Goal: Task Accomplishment & Management: Manage account settings

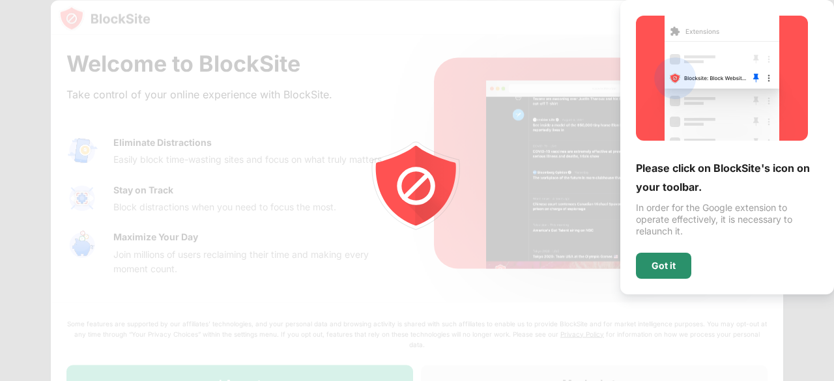
click at [663, 257] on div "Got it" at bounding box center [663, 266] width 55 height 26
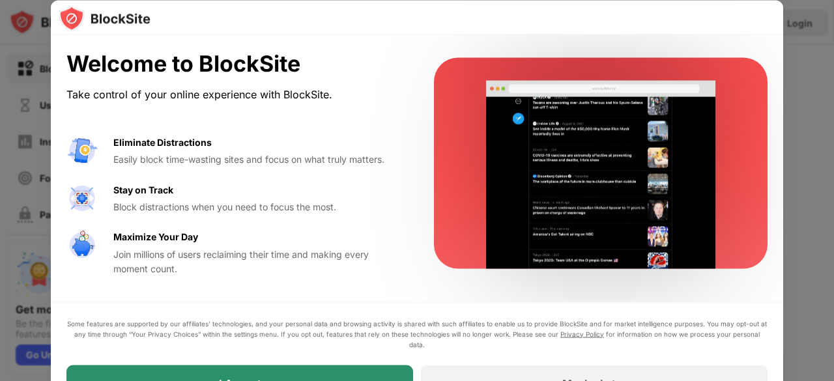
click at [304, 372] on div "I Accept" at bounding box center [239, 383] width 347 height 36
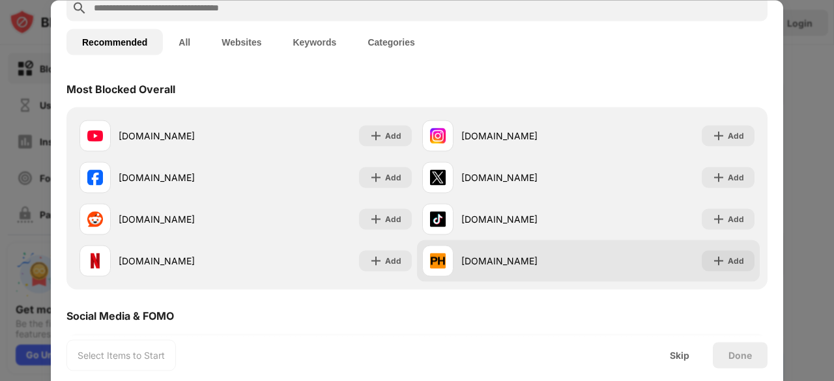
scroll to position [76, 0]
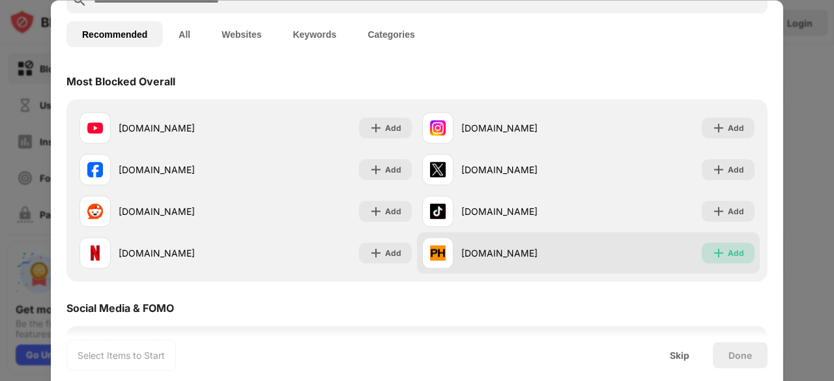
click at [714, 257] on img at bounding box center [718, 252] width 13 height 13
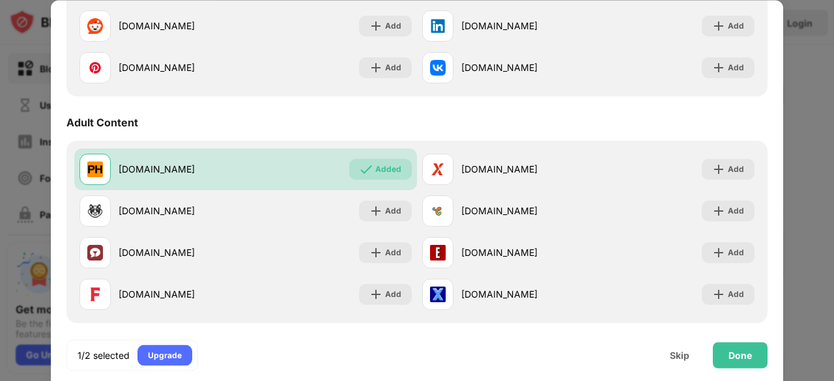
scroll to position [493, 0]
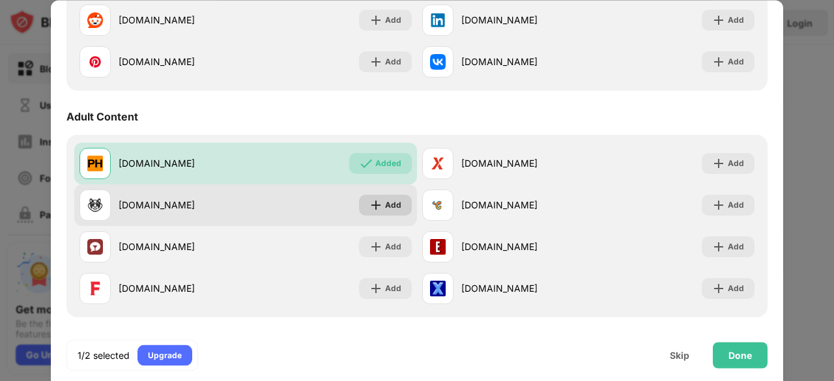
click at [371, 201] on img at bounding box center [375, 205] width 13 height 13
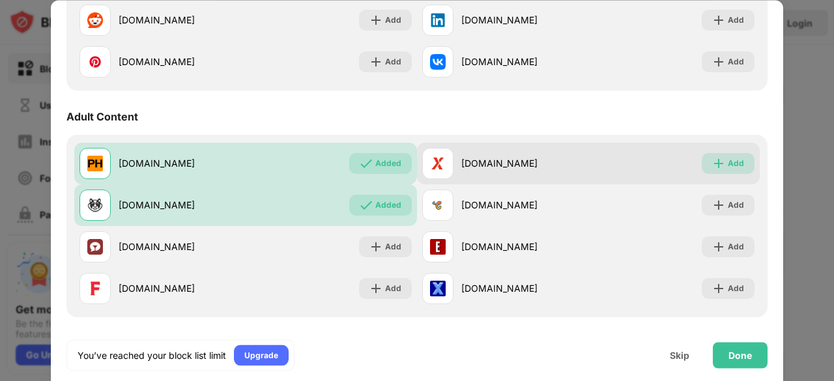
click at [728, 167] on div "Add" at bounding box center [736, 163] width 16 height 13
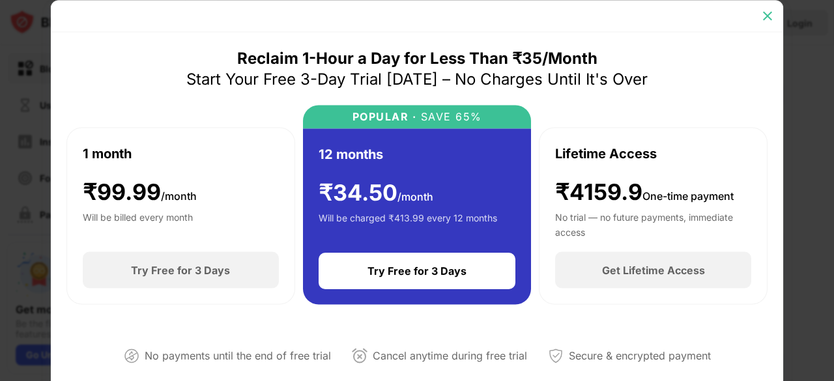
click at [767, 7] on div at bounding box center [767, 15] width 21 height 21
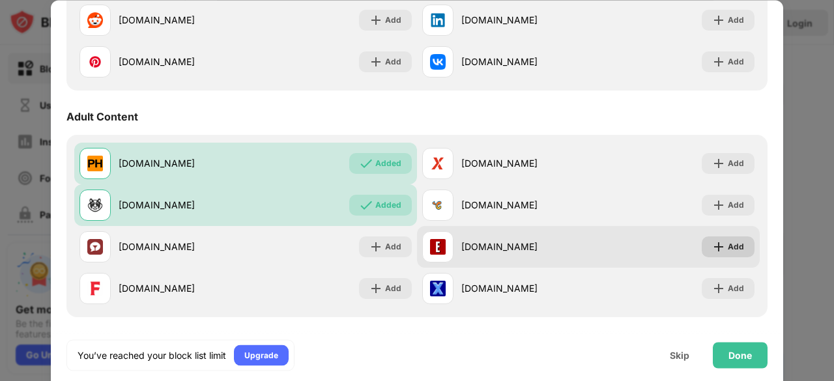
click at [712, 242] on img at bounding box center [718, 246] width 13 height 13
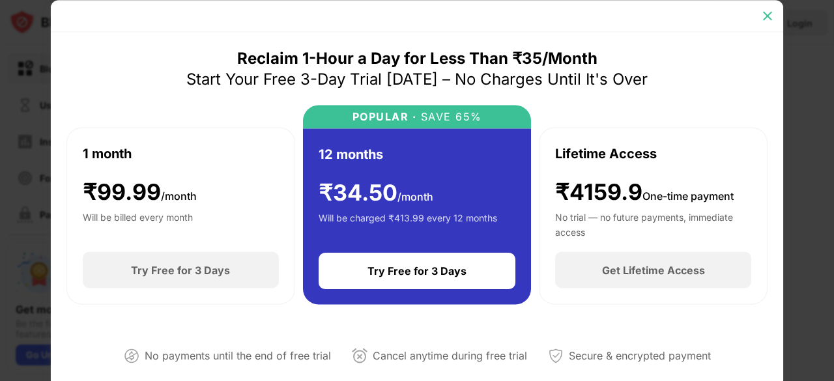
click at [768, 14] on img at bounding box center [767, 15] width 13 height 13
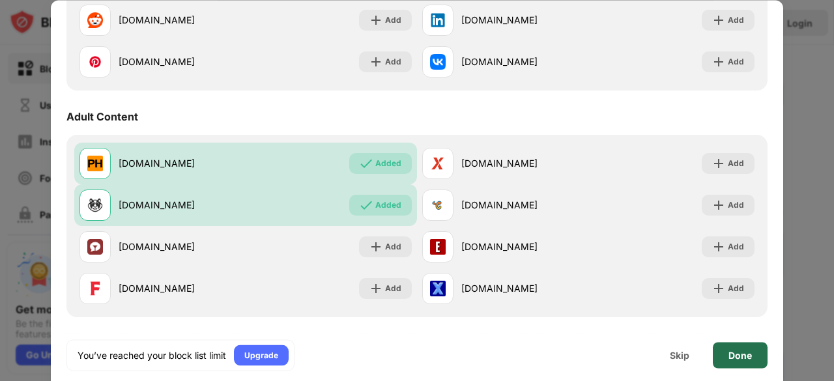
click at [751, 353] on div "Done" at bounding box center [740, 355] width 23 height 10
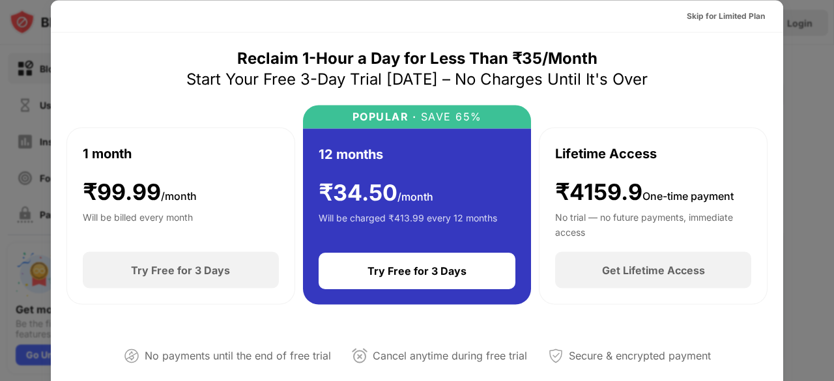
click at [785, 44] on div at bounding box center [417, 190] width 834 height 381
click at [723, 17] on div "Skip for Limited Plan" at bounding box center [726, 15] width 78 height 13
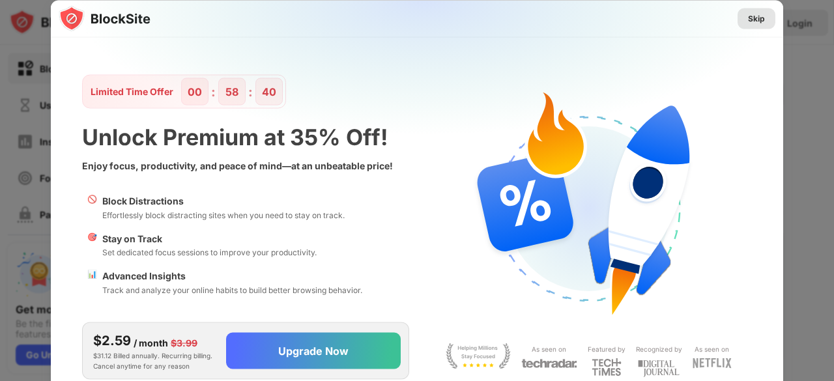
click at [760, 12] on div "Skip" at bounding box center [756, 18] width 17 height 13
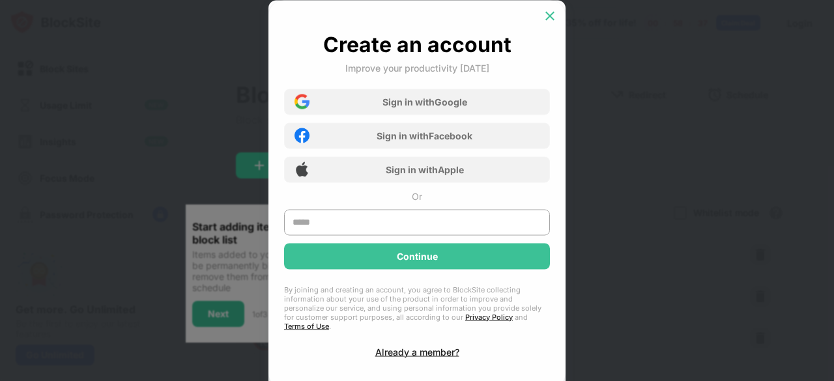
click at [548, 10] on div at bounding box center [550, 15] width 21 height 21
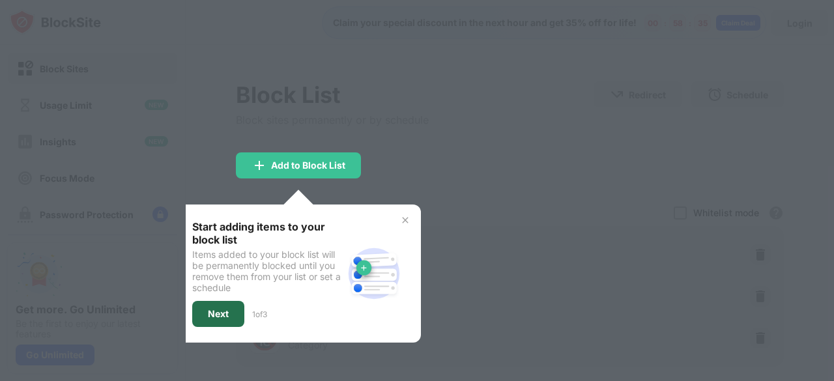
click at [225, 313] on div "Next" at bounding box center [218, 314] width 21 height 10
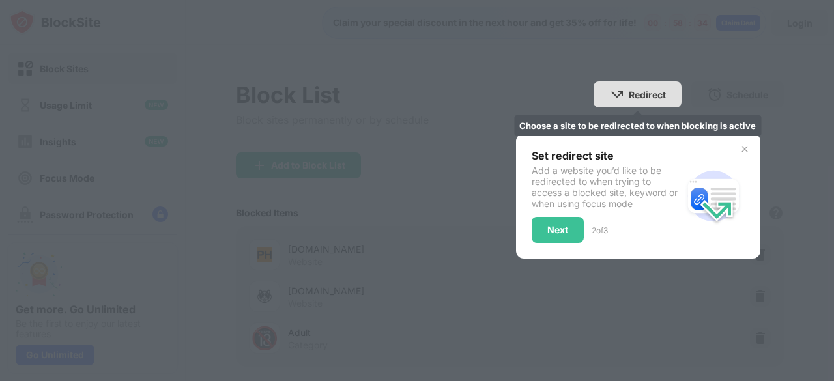
click at [609, 97] on img at bounding box center [617, 95] width 16 height 16
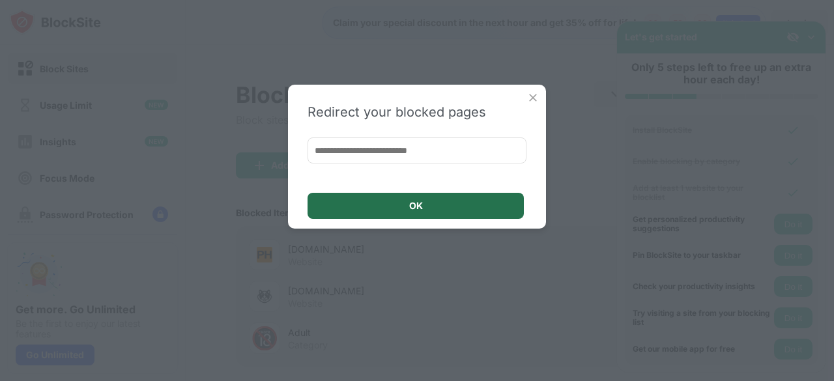
click at [431, 210] on div "OK" at bounding box center [416, 206] width 216 height 26
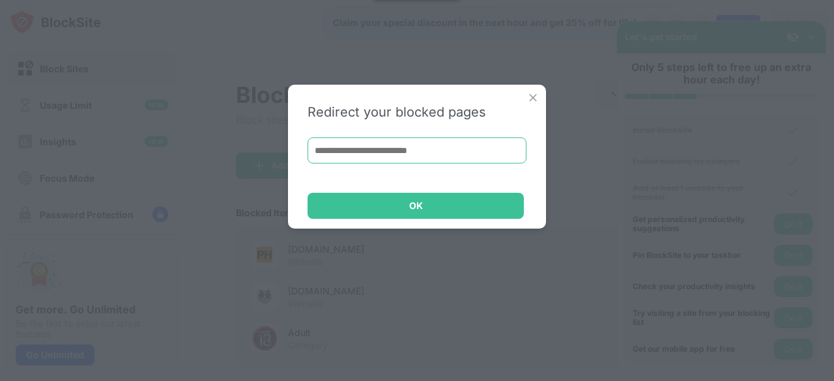
click at [442, 153] on input at bounding box center [417, 150] width 219 height 26
click at [397, 147] on input at bounding box center [417, 150] width 219 height 26
click at [538, 94] on img at bounding box center [533, 97] width 13 height 13
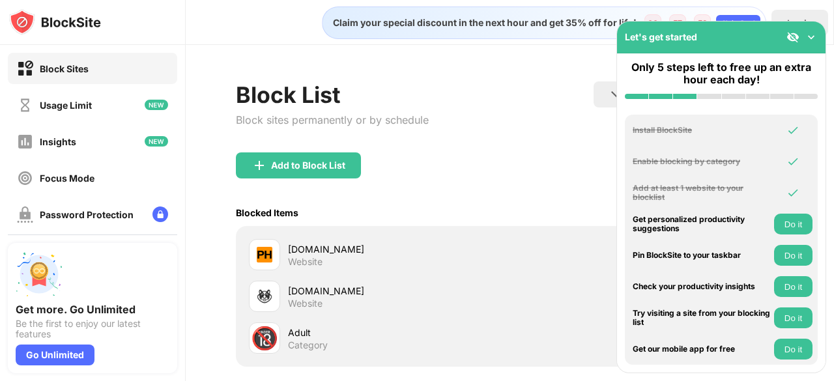
click at [790, 227] on button "Do it" at bounding box center [793, 224] width 38 height 21
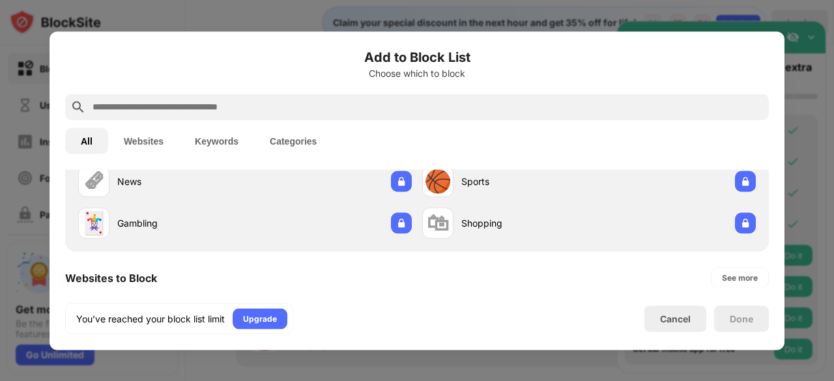
scroll to position [97, 0]
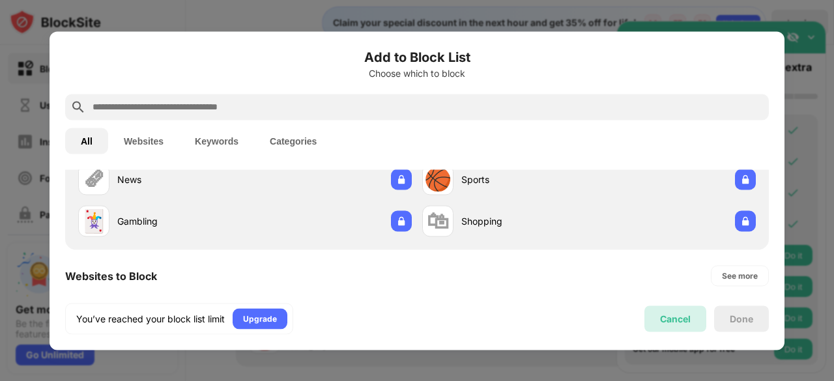
click at [657, 317] on div "Cancel" at bounding box center [675, 319] width 62 height 26
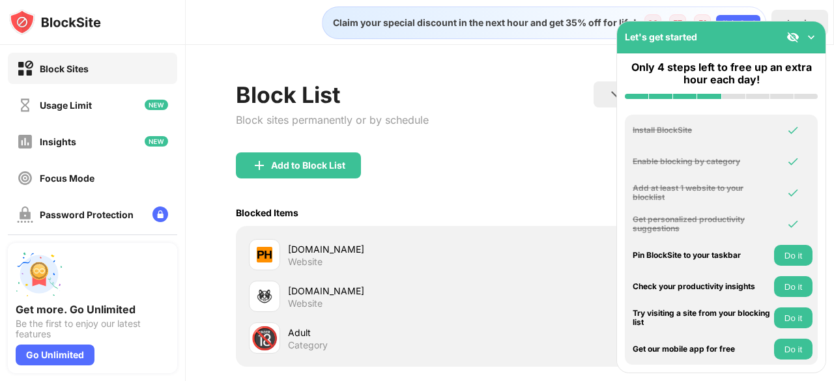
click at [786, 250] on button "Do it" at bounding box center [793, 255] width 38 height 21
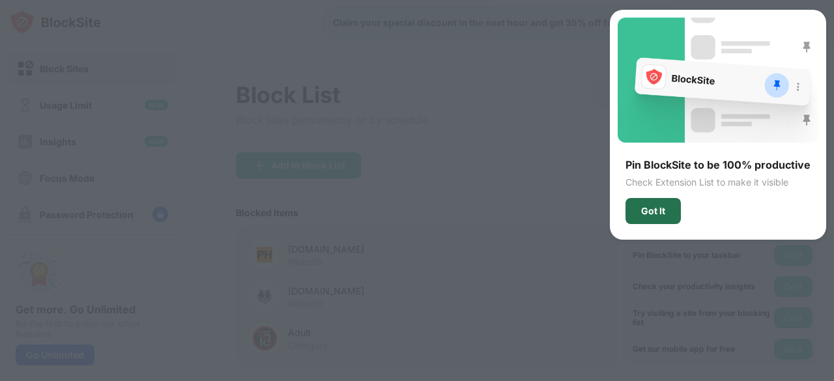
click at [665, 210] on div "Got It" at bounding box center [653, 211] width 24 height 10
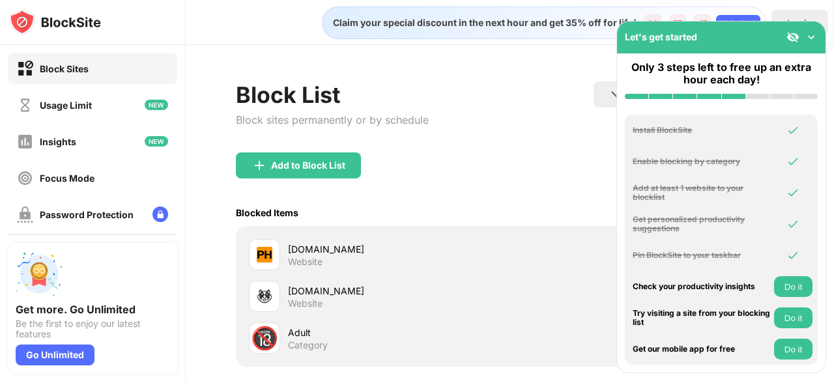
click at [786, 278] on button "Do it" at bounding box center [793, 286] width 38 height 21
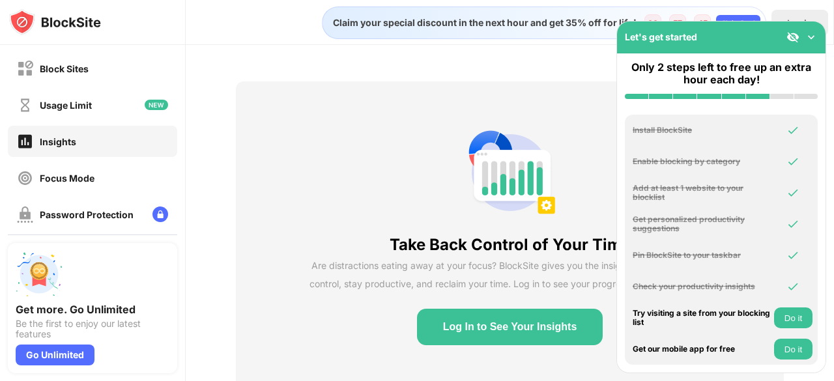
click at [798, 310] on button "Do it" at bounding box center [793, 318] width 38 height 21
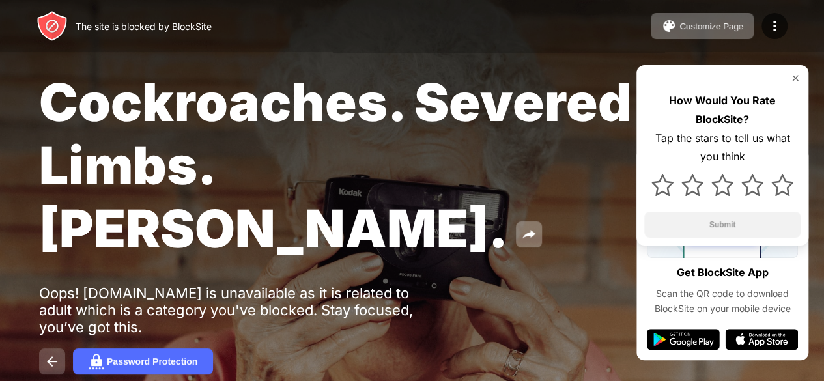
click at [56, 366] on img at bounding box center [52, 362] width 16 height 16
click at [796, 81] on img at bounding box center [795, 78] width 10 height 10
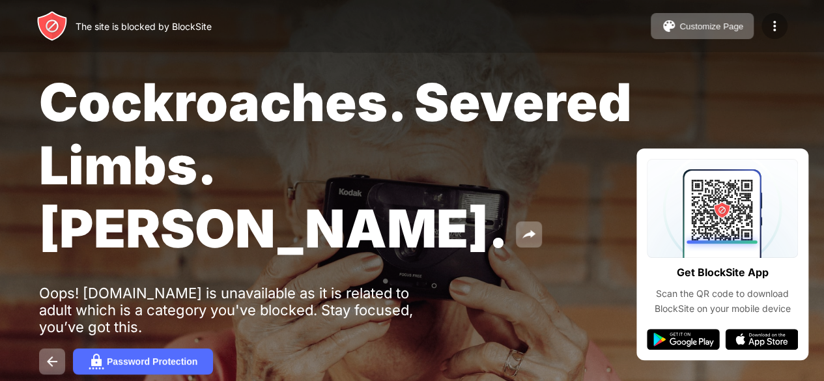
click at [775, 18] on img at bounding box center [775, 26] width 16 height 16
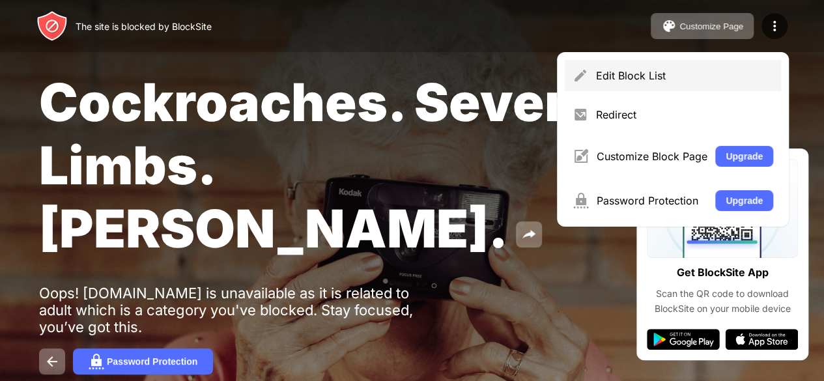
click at [650, 65] on div "Edit Block List" at bounding box center [673, 75] width 216 height 31
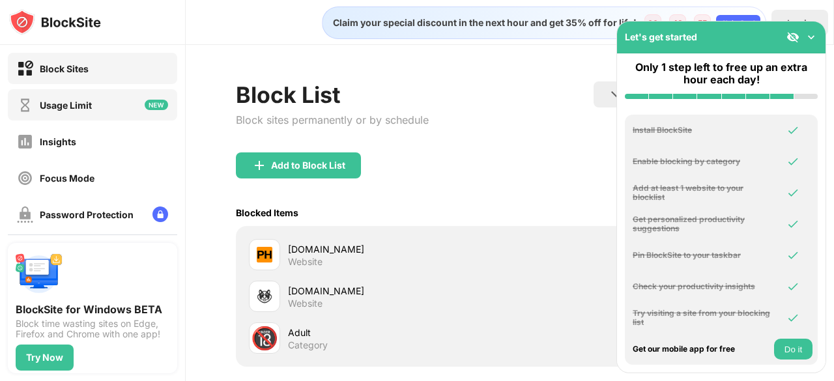
click at [93, 100] on div "Usage Limit" at bounding box center [92, 104] width 169 height 31
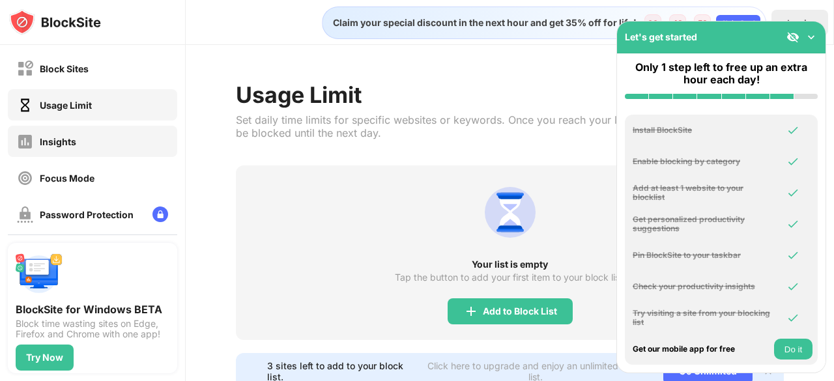
click at [75, 137] on div "Insights" at bounding box center [58, 141] width 36 height 11
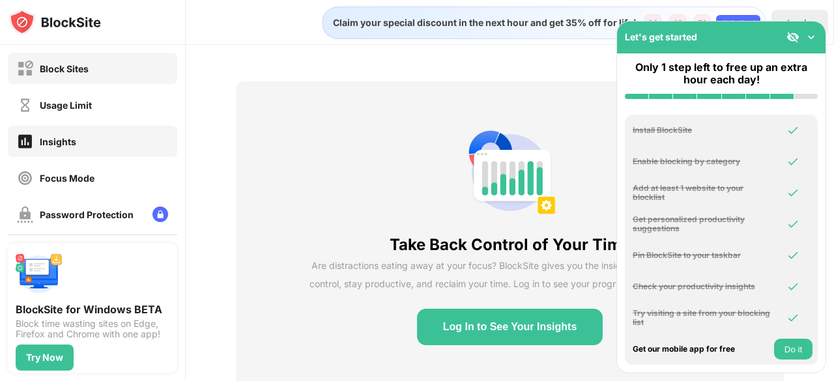
click at [77, 71] on div "Block Sites" at bounding box center [64, 68] width 49 height 11
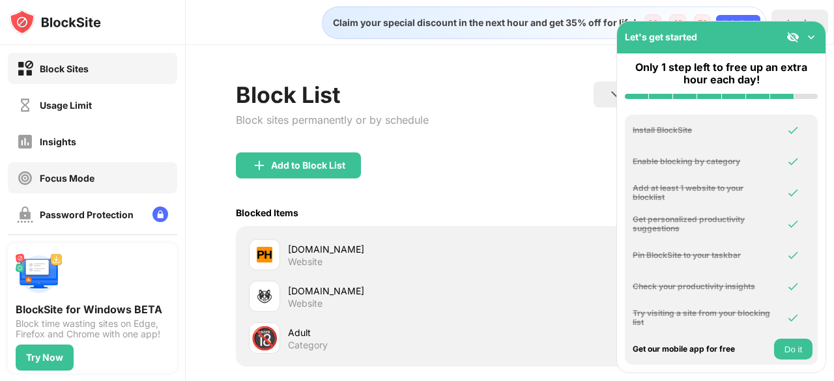
click at [74, 186] on div "Focus Mode" at bounding box center [92, 177] width 169 height 31
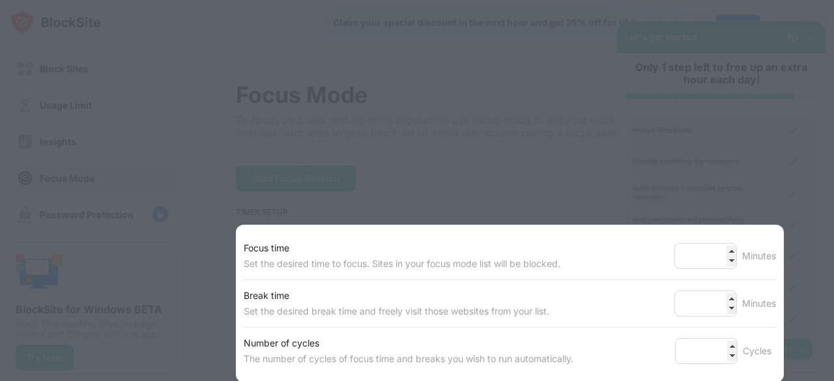
click at [78, 76] on div at bounding box center [417, 190] width 834 height 381
click at [512, 132] on div at bounding box center [417, 190] width 834 height 381
click at [264, 310] on div "Set the desired break time and freely visit those websites from your list." at bounding box center [397, 312] width 306 height 16
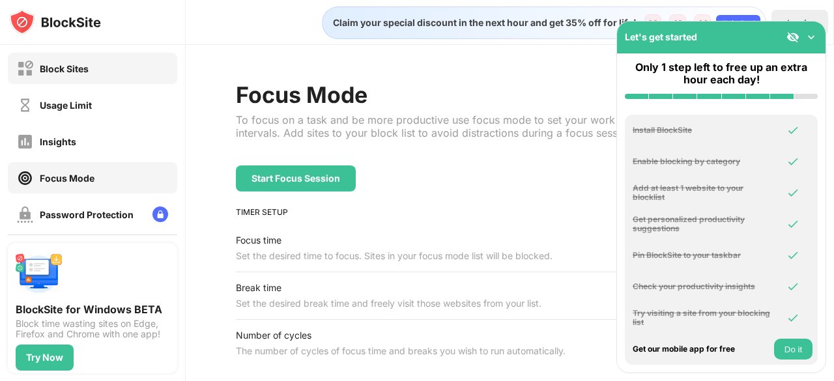
click at [69, 61] on div "Block Sites" at bounding box center [53, 69] width 72 height 16
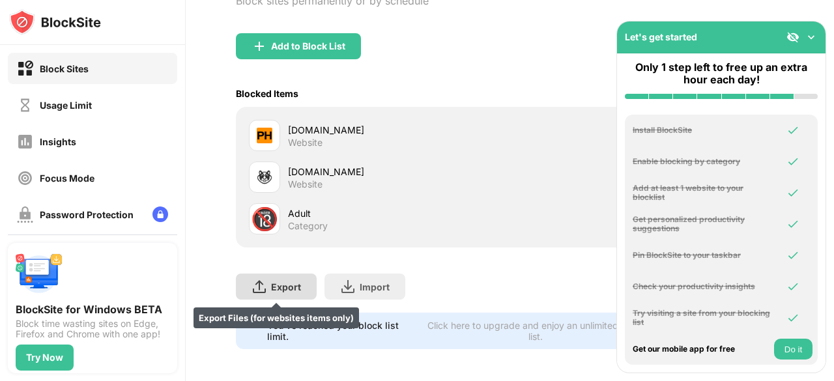
scroll to position [118, 0]
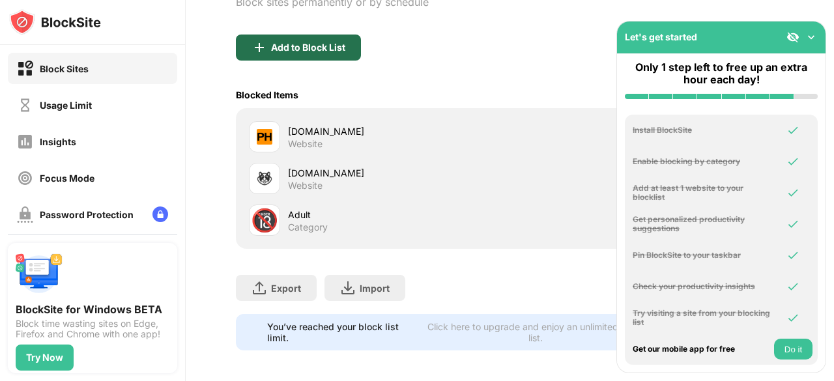
click at [323, 48] on div "Add to Block List" at bounding box center [308, 47] width 74 height 10
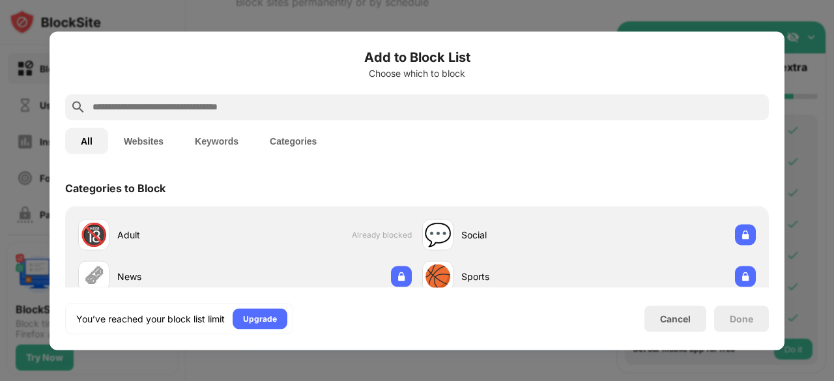
click at [516, 13] on div at bounding box center [417, 190] width 834 height 381
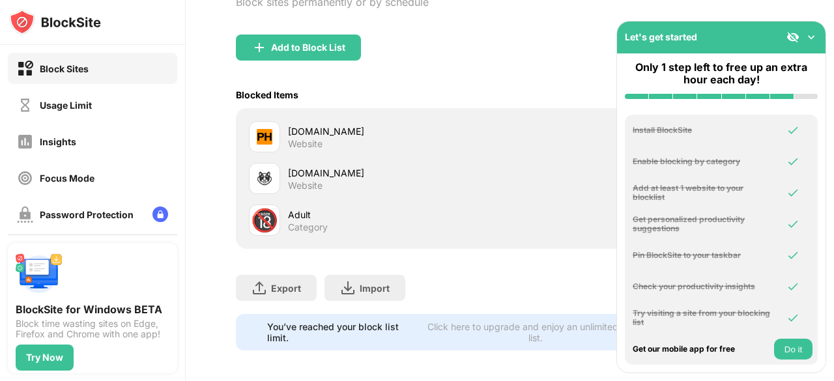
click at [800, 348] on button "Do it" at bounding box center [793, 349] width 38 height 21
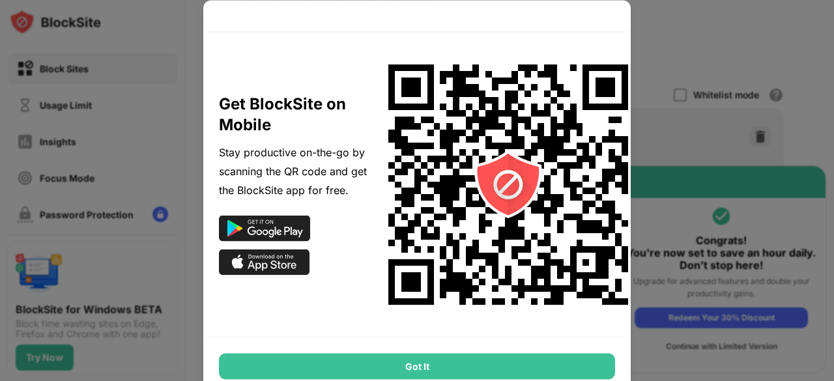
click at [571, 357] on div "Got It" at bounding box center [417, 366] width 396 height 26
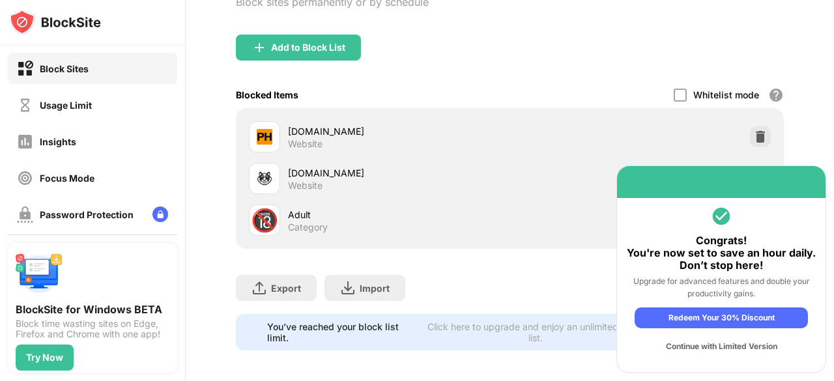
scroll to position [133, 0]
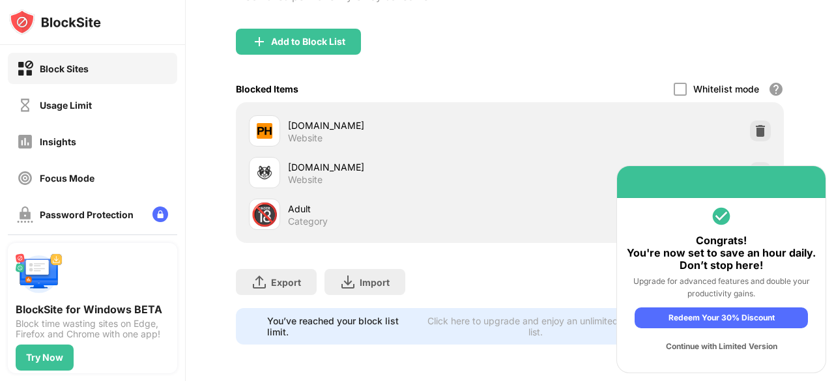
click at [709, 342] on div "Continue with Limited Version" at bounding box center [721, 346] width 173 height 21
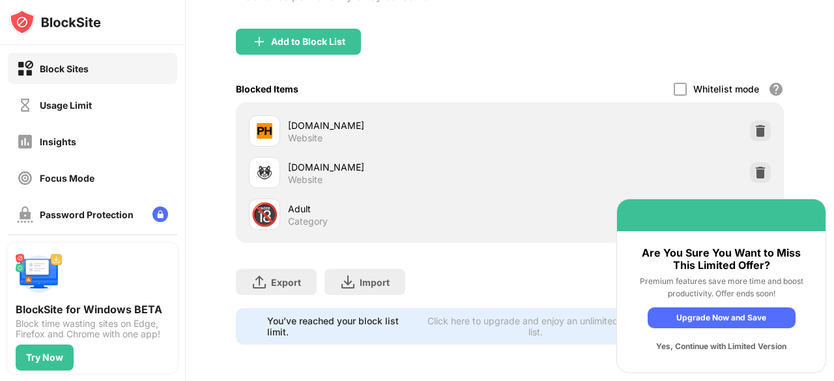
click at [723, 346] on div "Yes, Continue with Limited Version" at bounding box center [722, 346] width 148 height 21
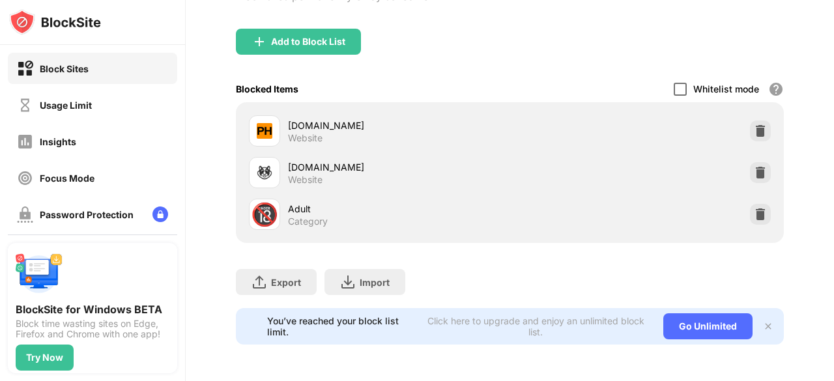
click at [674, 83] on div at bounding box center [680, 89] width 13 height 13
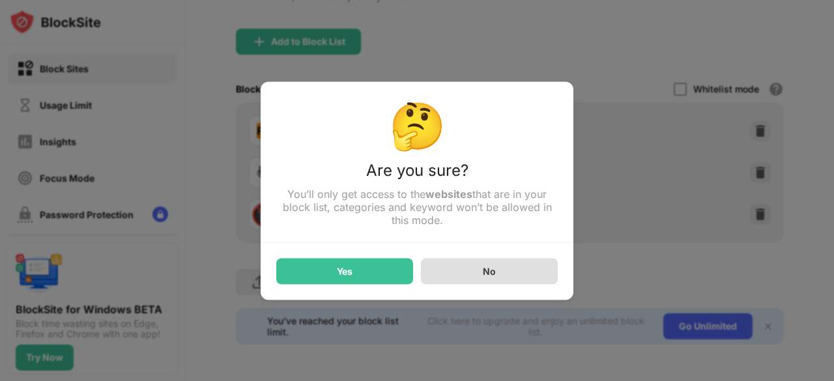
click at [549, 268] on div "No" at bounding box center [489, 271] width 137 height 26
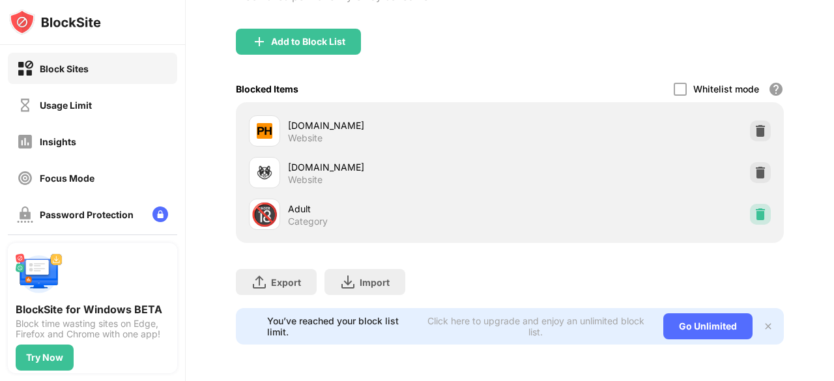
click at [754, 208] on img at bounding box center [760, 214] width 13 height 13
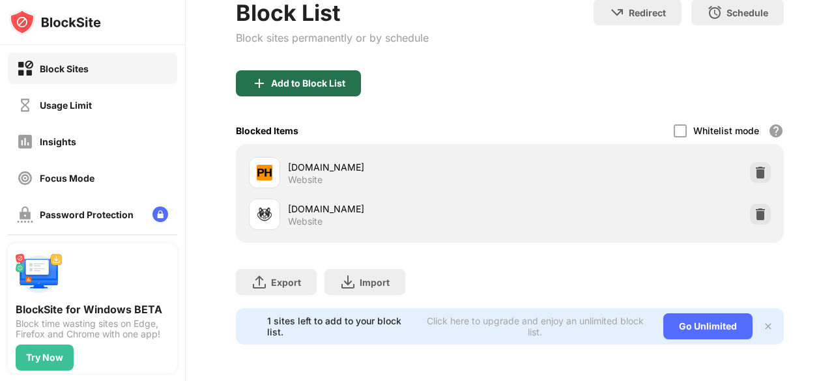
click at [328, 78] on div "Add to Block List" at bounding box center [308, 83] width 74 height 10
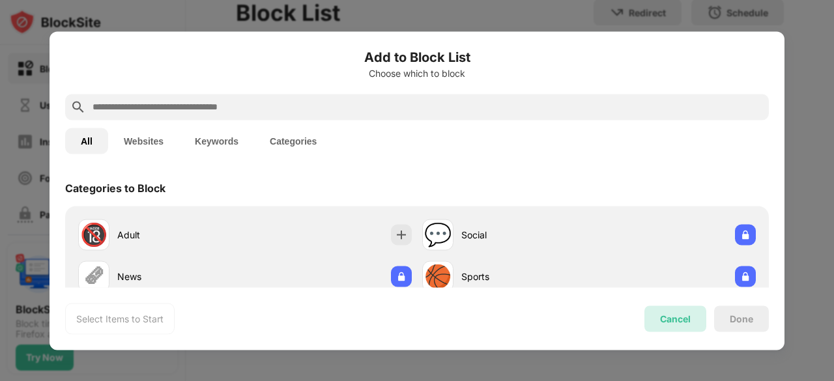
click at [683, 316] on div "Cancel" at bounding box center [675, 318] width 31 height 11
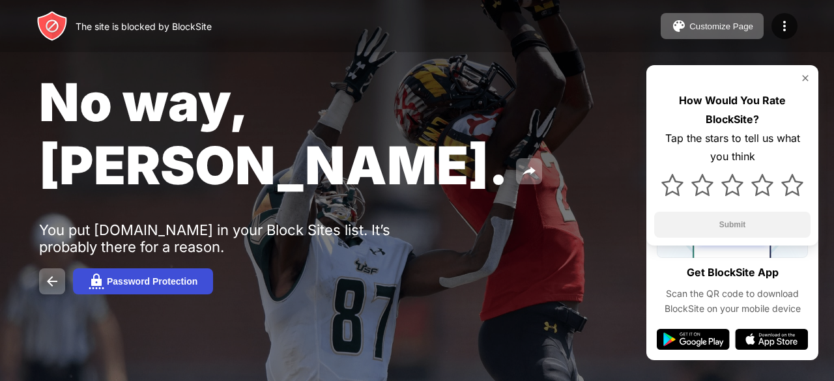
click at [146, 268] on button "Password Protection" at bounding box center [143, 281] width 140 height 26
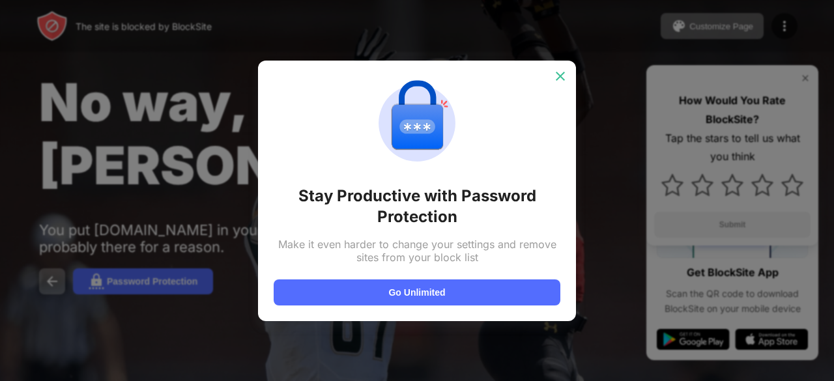
click at [554, 79] on img at bounding box center [560, 76] width 13 height 13
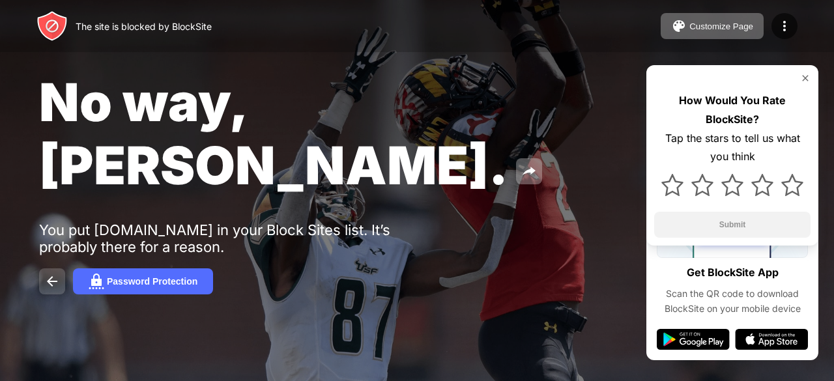
click at [50, 274] on img at bounding box center [52, 282] width 16 height 16
